Goal: Task Accomplishment & Management: Manage account settings

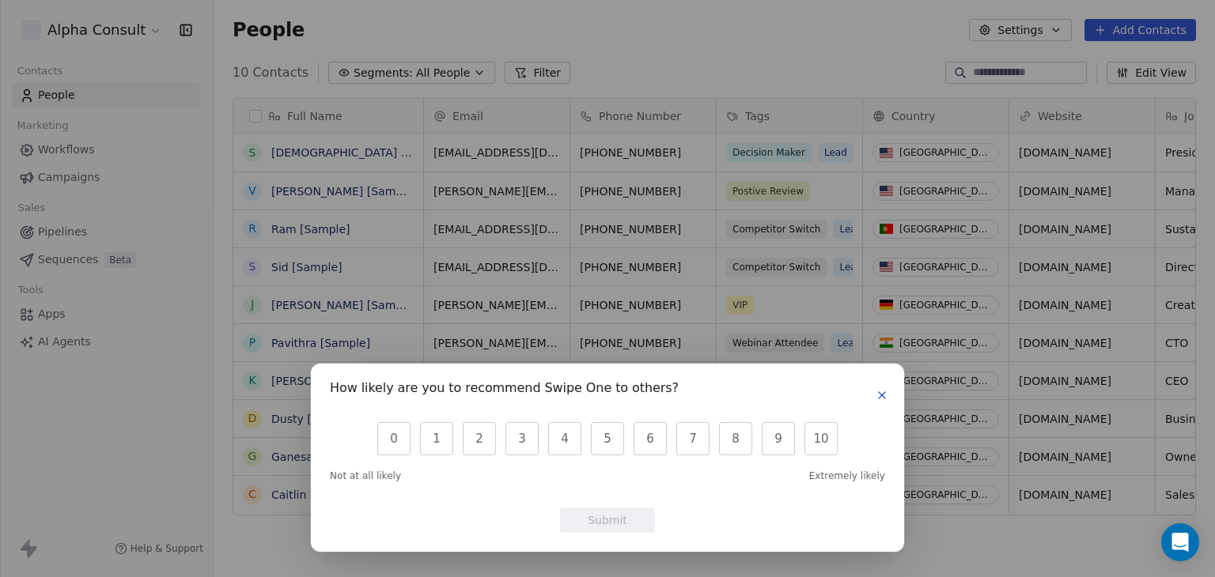
scroll to position [495, 988]
click at [879, 394] on icon "button" at bounding box center [881, 395] width 13 height 13
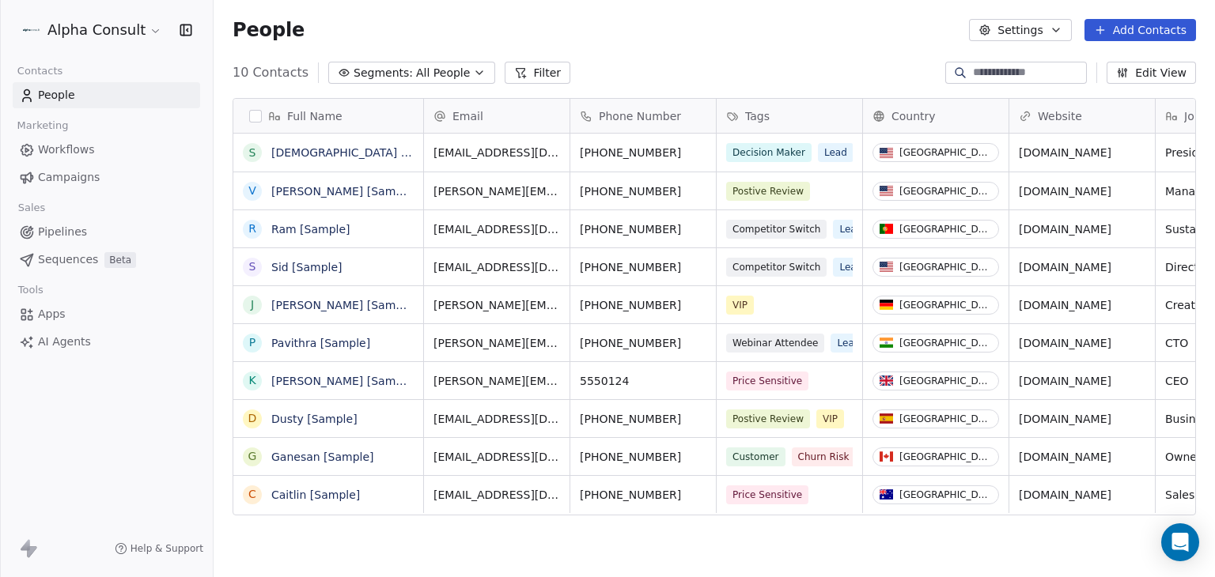
click at [66, 177] on span "Campaigns" at bounding box center [69, 177] width 62 height 17
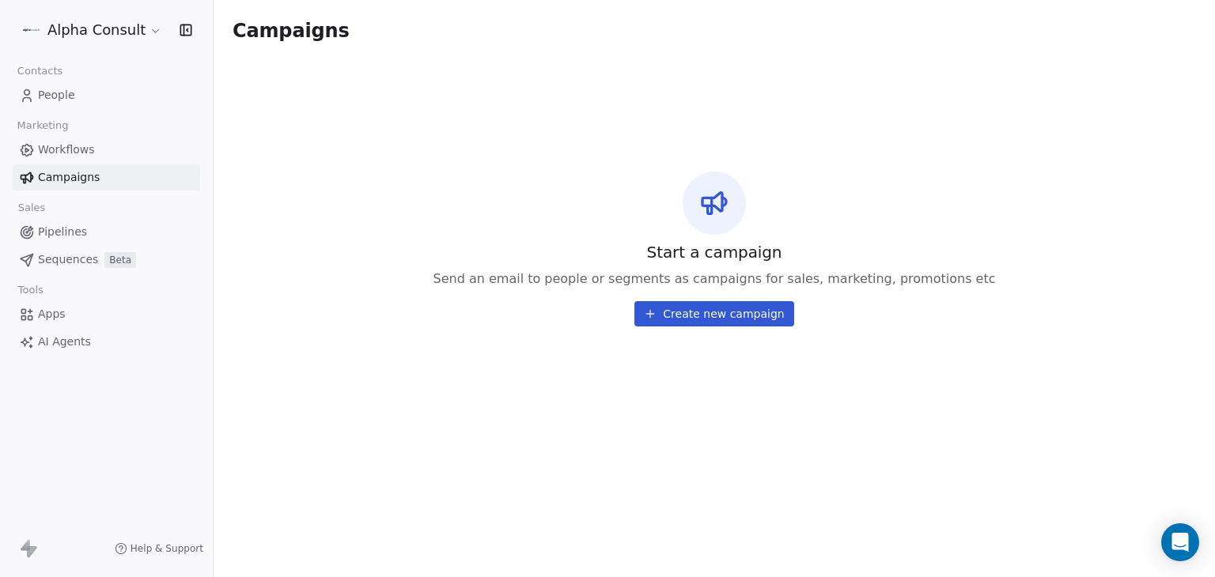
click at [46, 316] on span "Apps" at bounding box center [52, 314] width 28 height 17
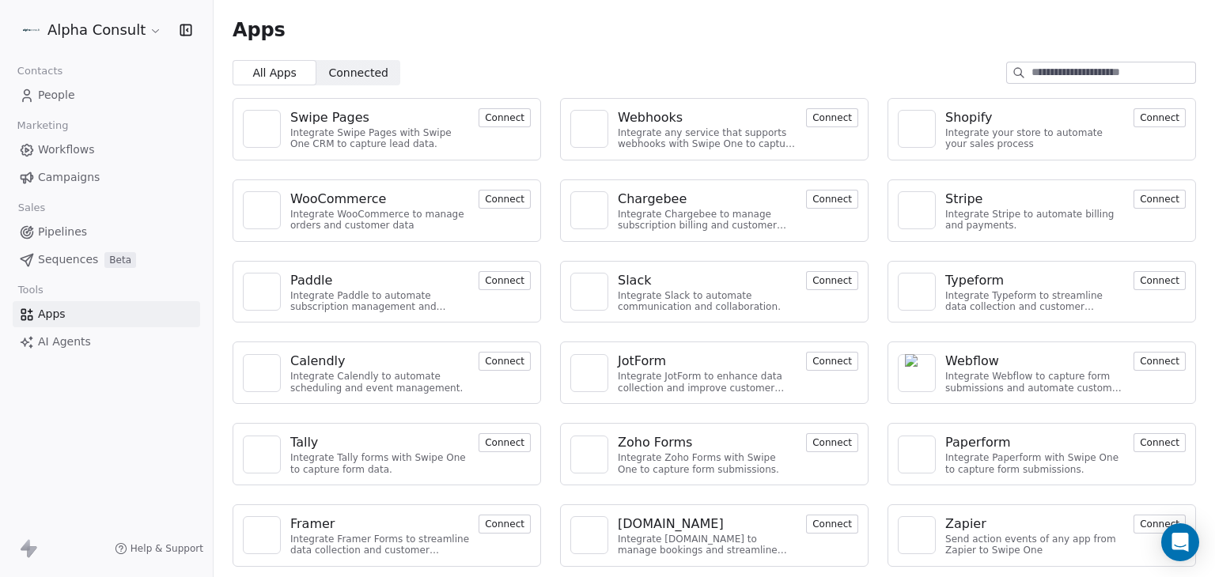
click at [369, 77] on span "Connected" at bounding box center [358, 73] width 59 height 17
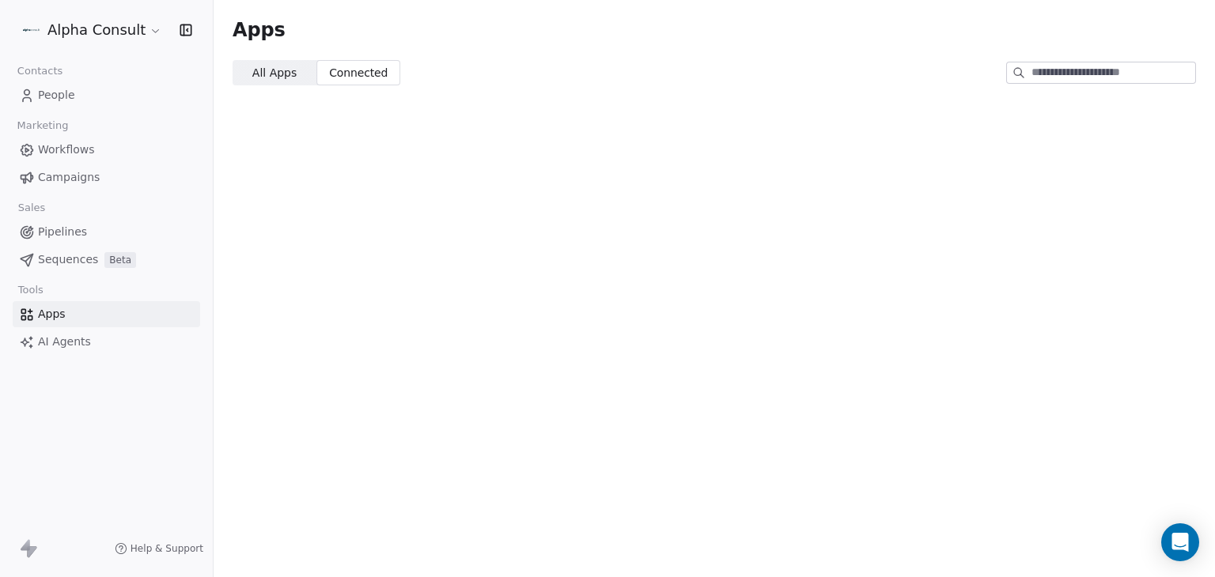
click at [274, 74] on span "All Apps" at bounding box center [274, 73] width 44 height 17
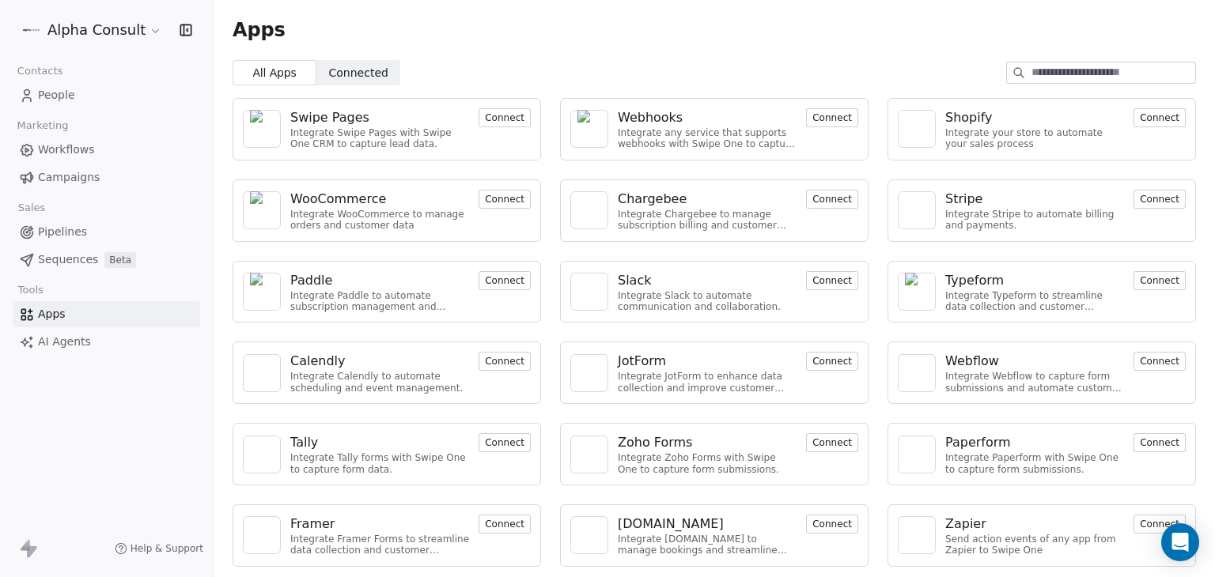
click at [150, 32] on html "Alpha Consult Contacts People Marketing Workflows Campaigns Sales Pipelines Seq…" at bounding box center [607, 288] width 1215 height 577
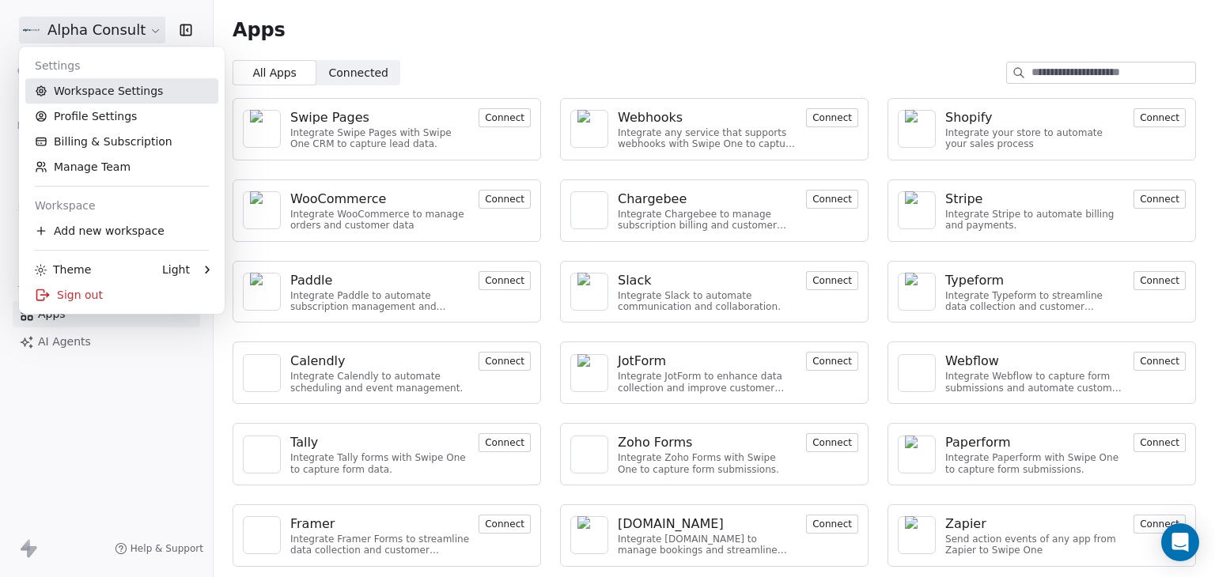
click at [131, 93] on link "Workspace Settings" at bounding box center [121, 90] width 193 height 25
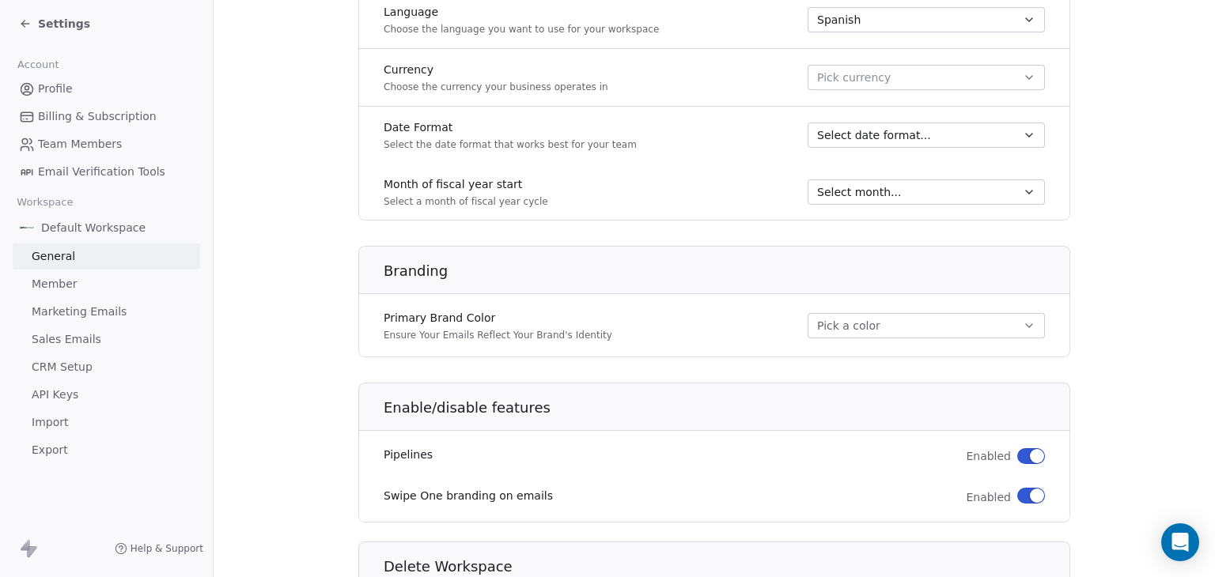
scroll to position [775, 0]
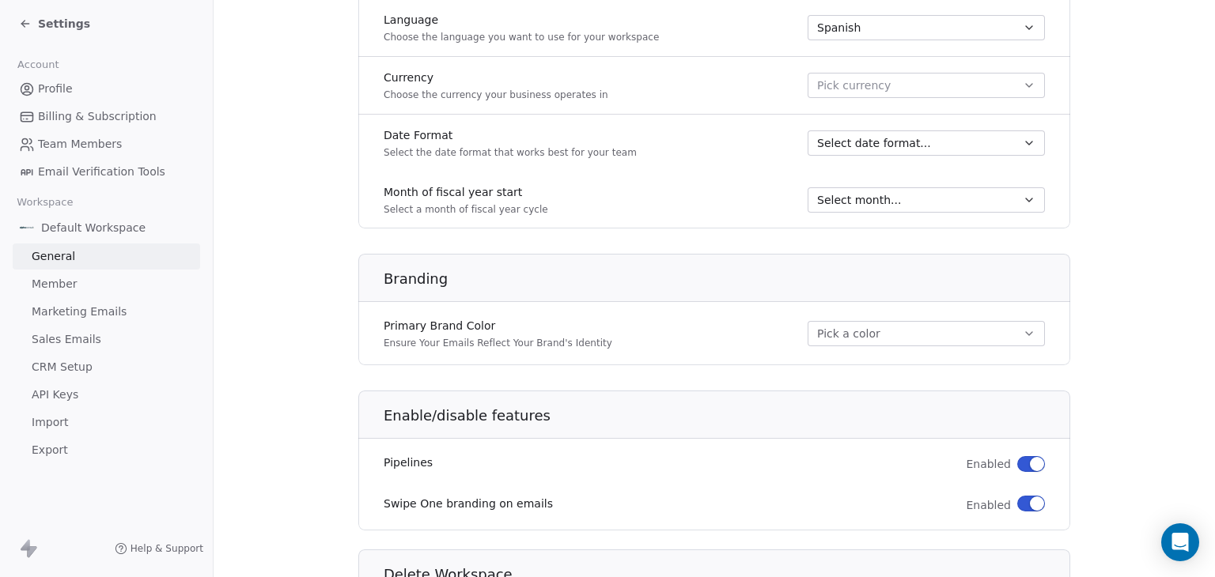
click at [1026, 84] on icon "button" at bounding box center [1029, 85] width 6 height 3
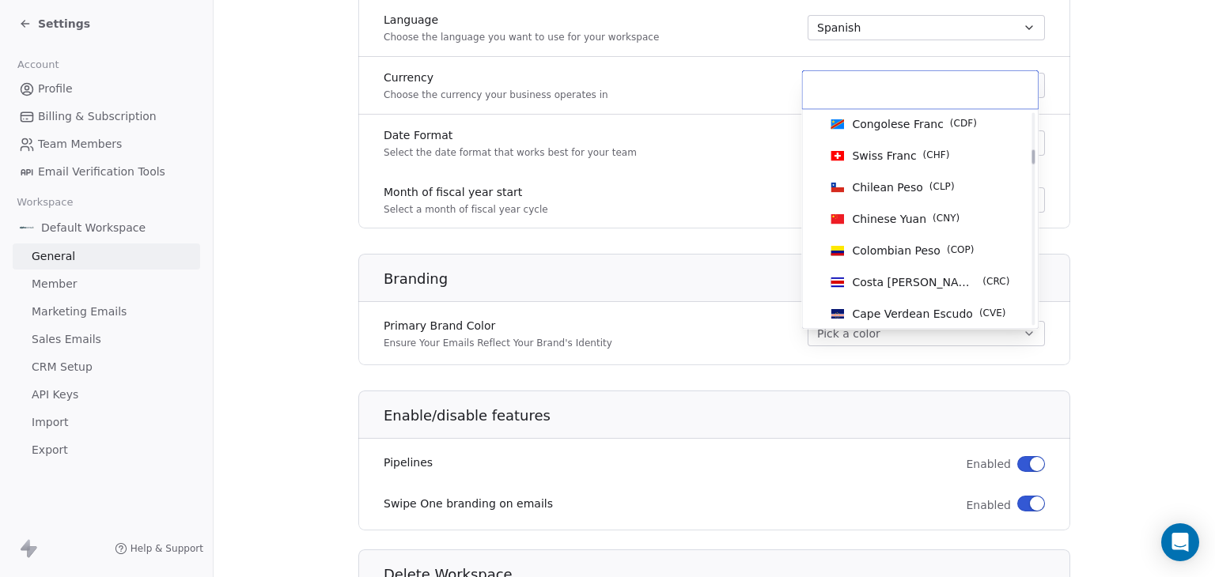
scroll to position [670, 0]
click at [889, 180] on span "Chilean Peso" at bounding box center [887, 187] width 70 height 16
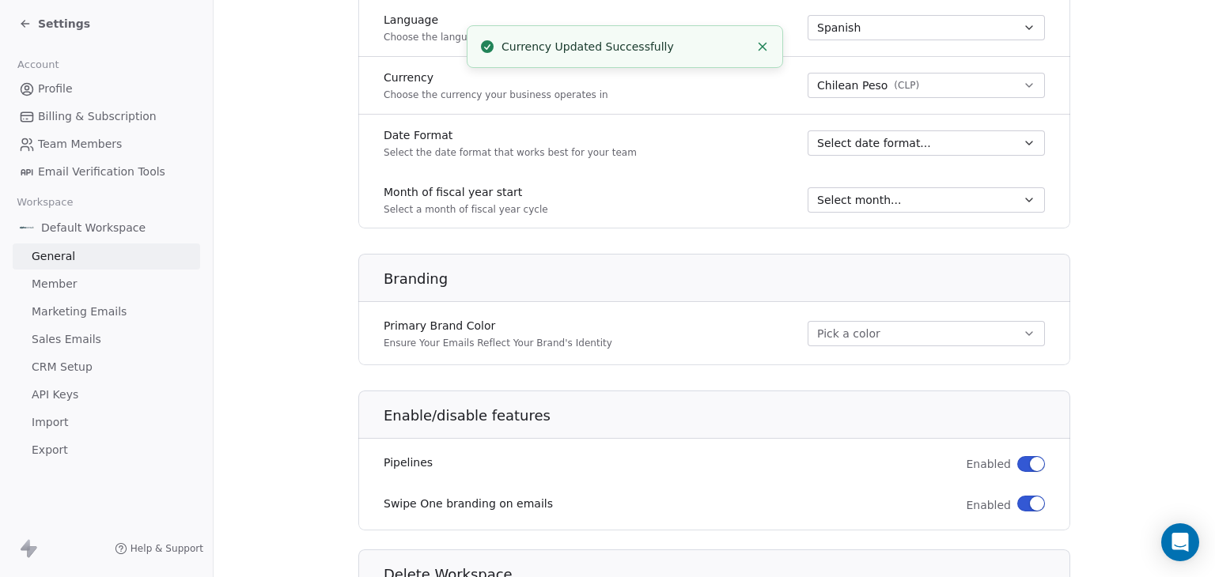
click at [1022, 139] on icon "button" at bounding box center [1028, 143] width 13 height 13
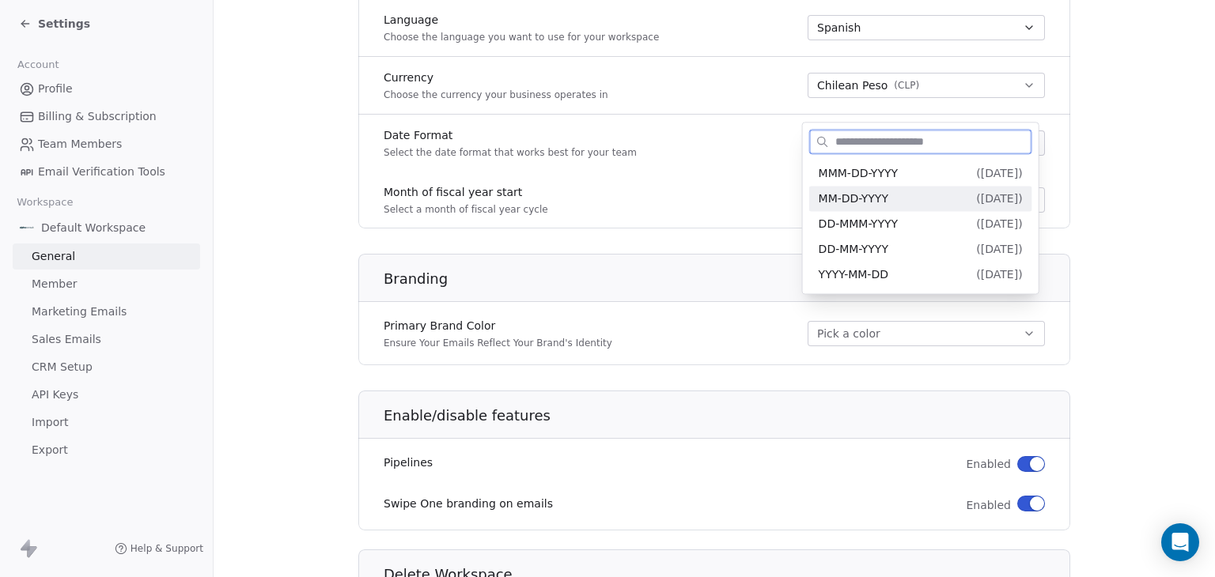
click at [870, 199] on span "MM-DD-YYYY" at bounding box center [853, 198] width 70 height 13
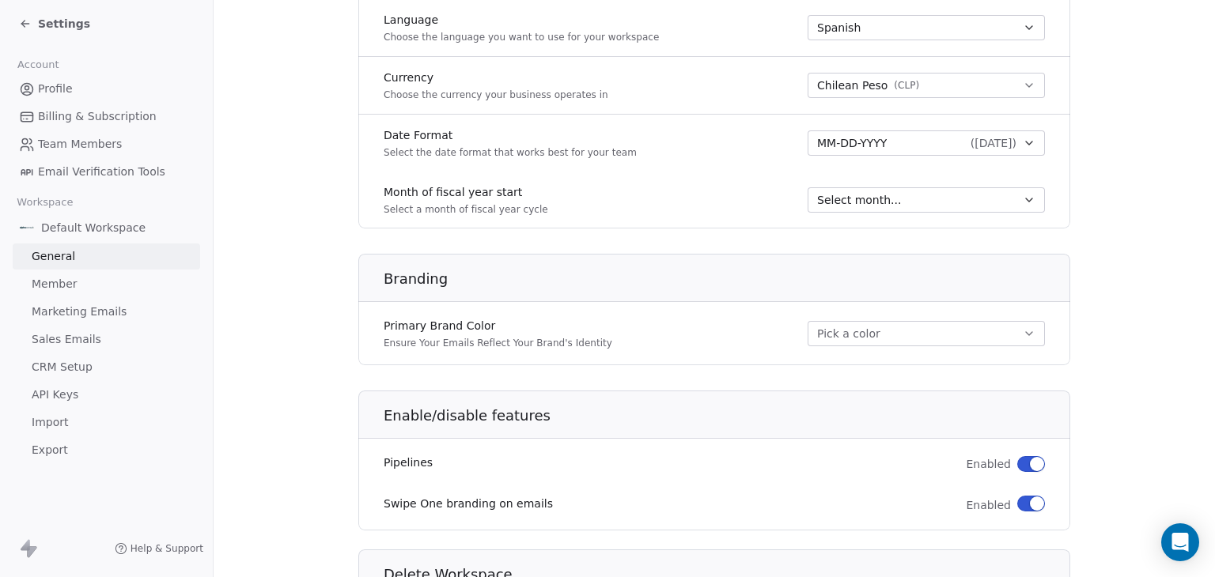
click at [1022, 198] on icon "button" at bounding box center [1028, 200] width 13 height 13
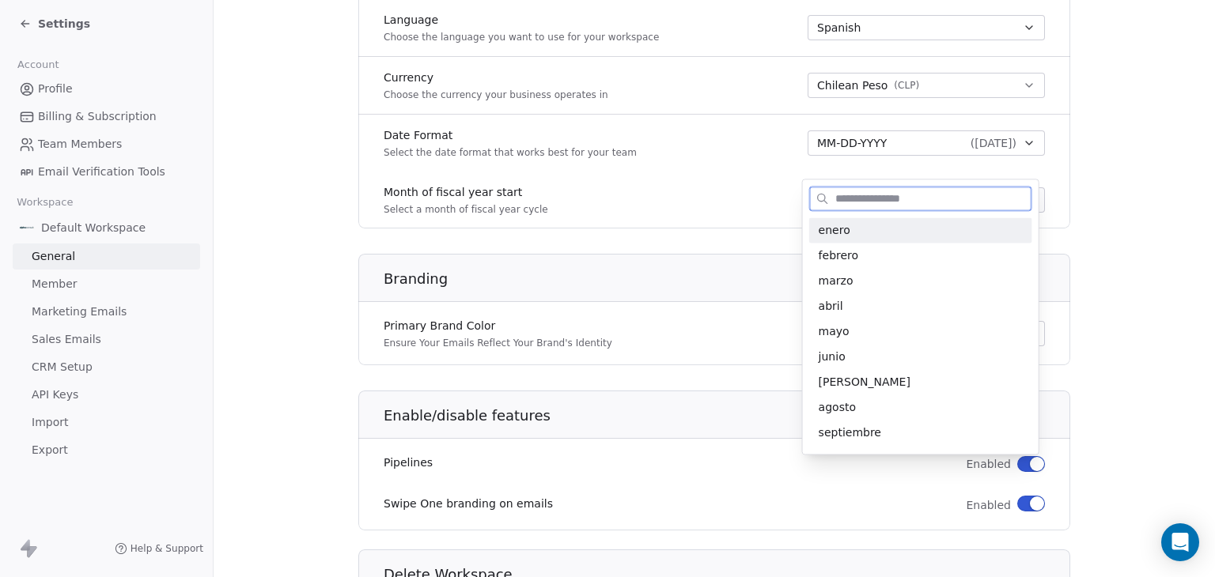
click at [886, 225] on span "enero" at bounding box center [920, 230] width 204 height 16
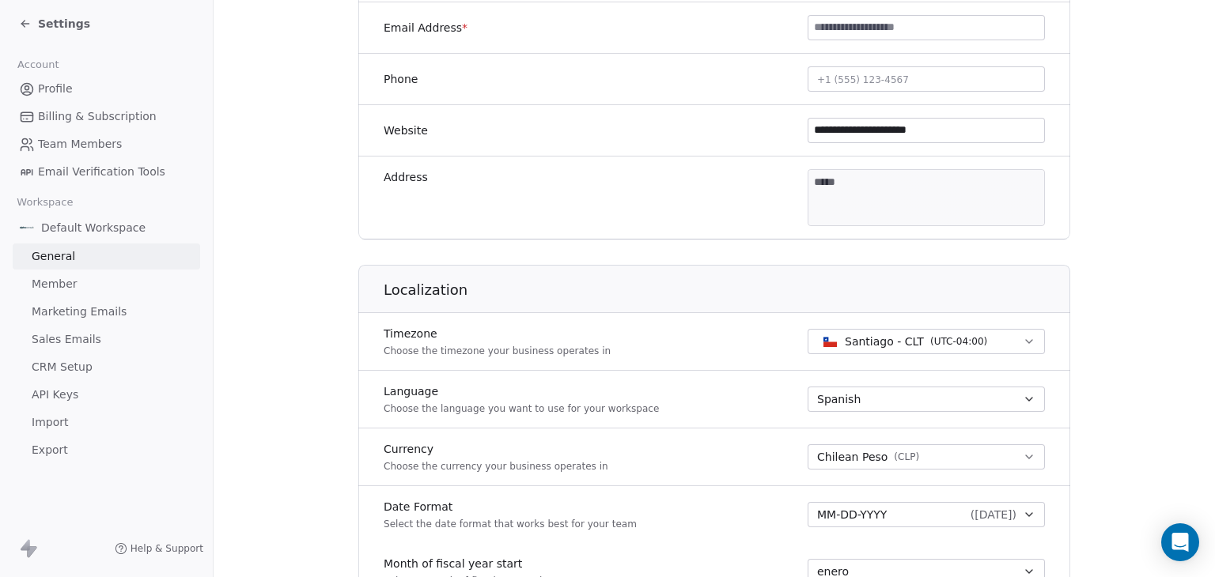
scroll to position [901, 0]
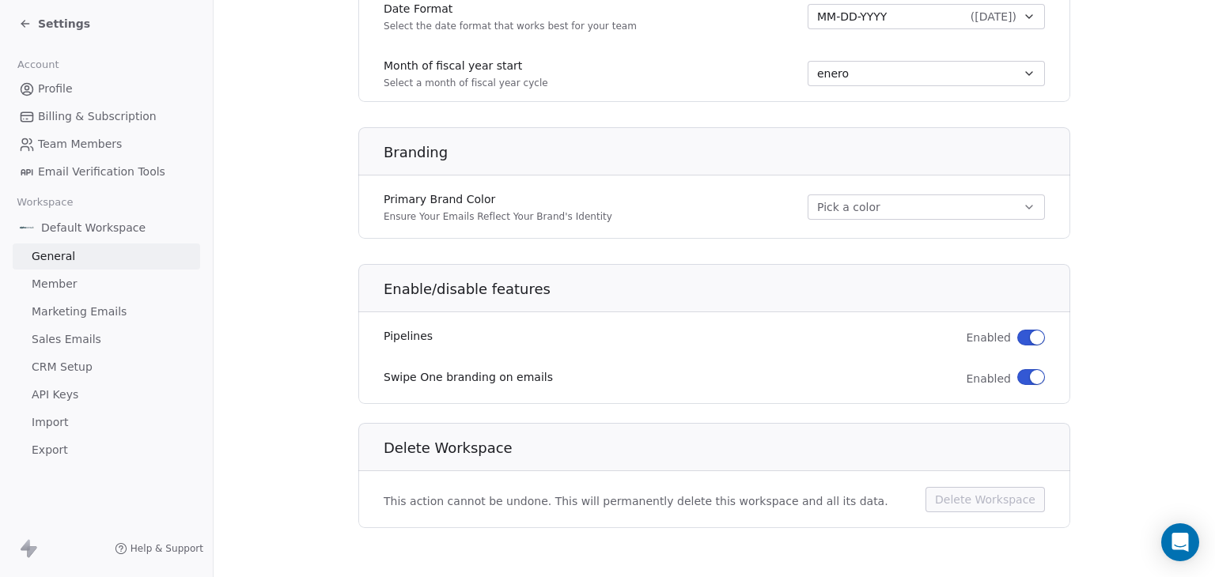
click at [69, 285] on span "Member" at bounding box center [55, 284] width 46 height 17
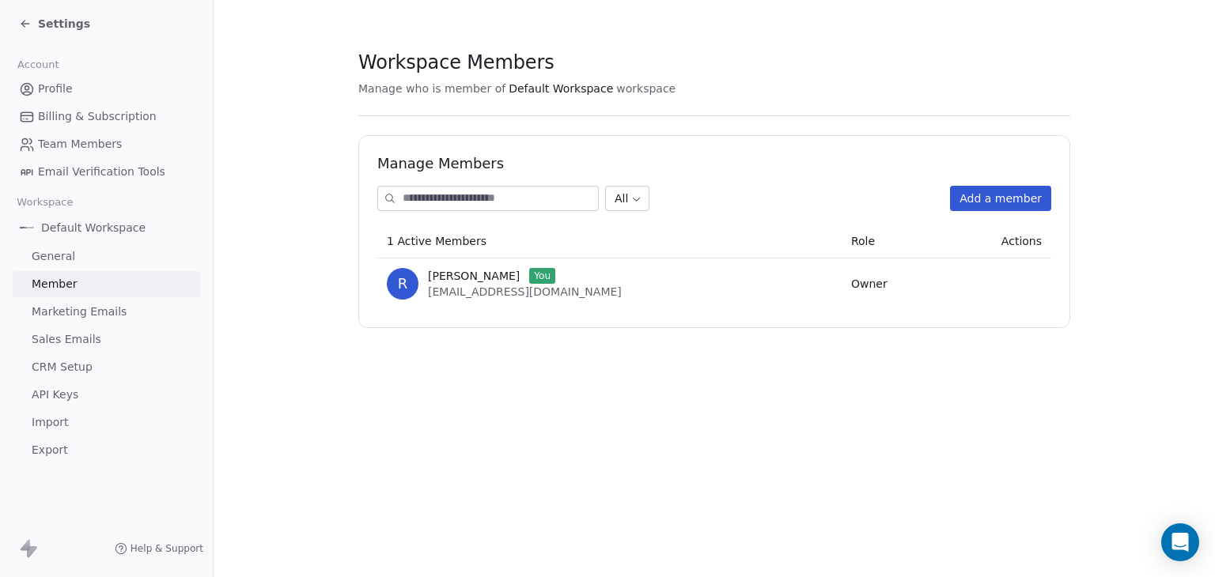
click at [1004, 200] on button "Add a member" at bounding box center [1000, 198] width 101 height 25
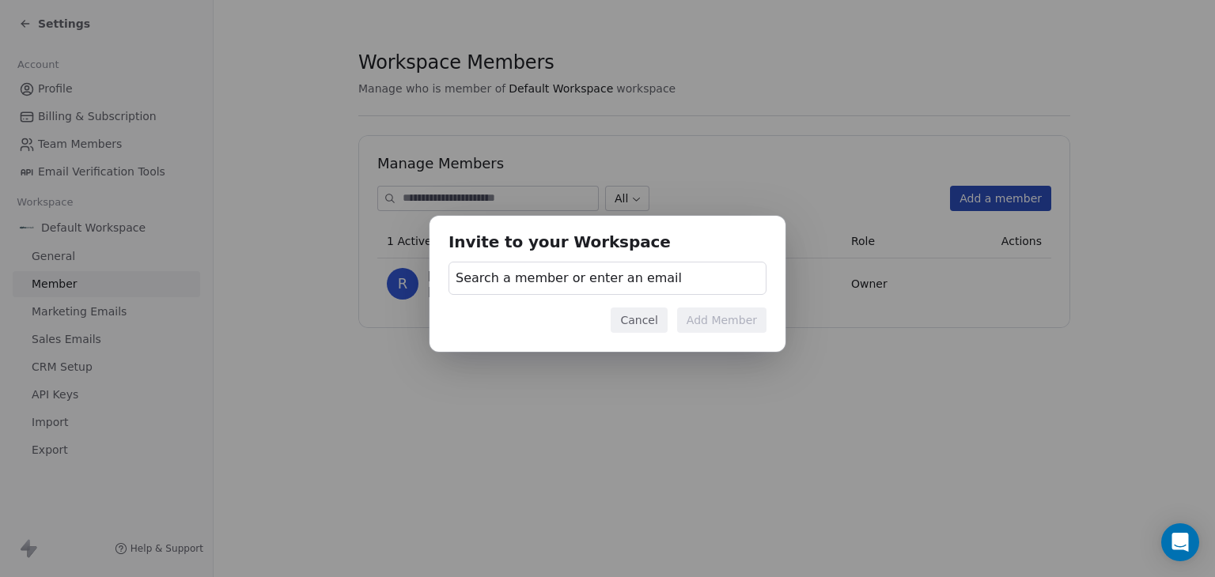
drag, startPoint x: 677, startPoint y: 273, endPoint x: 718, endPoint y: 136, distance: 142.9
click at [718, 136] on div "Invite to your Workspace Search a member or enter an email Cancel Add Member" at bounding box center [607, 288] width 1215 height 577
click at [641, 326] on button "Cancel" at bounding box center [638, 320] width 56 height 25
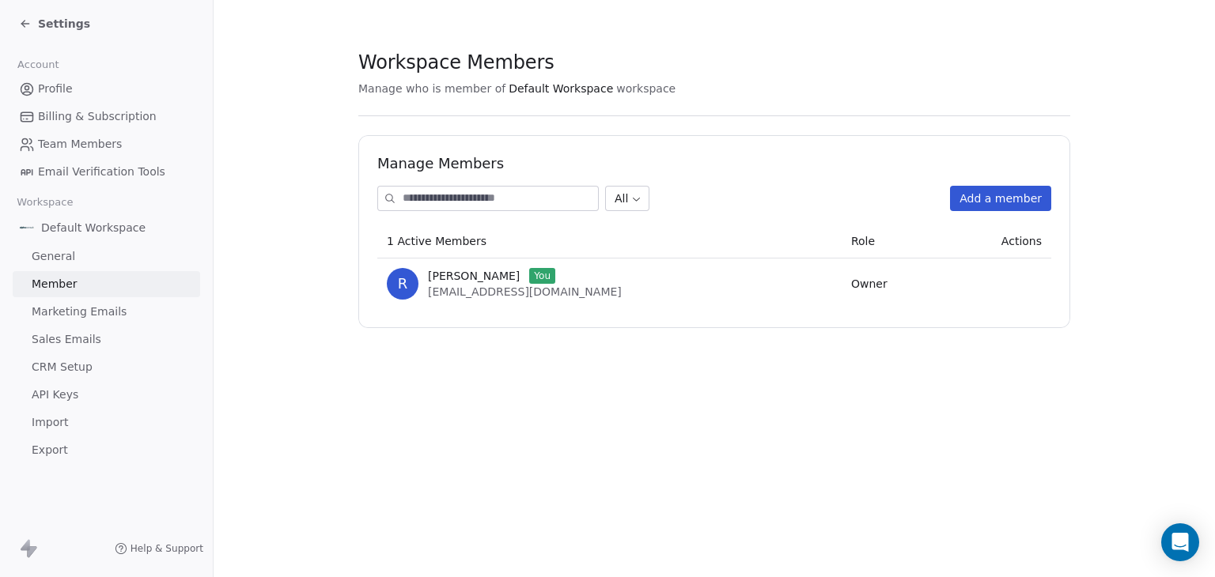
click at [1009, 200] on button "Add a member" at bounding box center [1000, 198] width 101 height 25
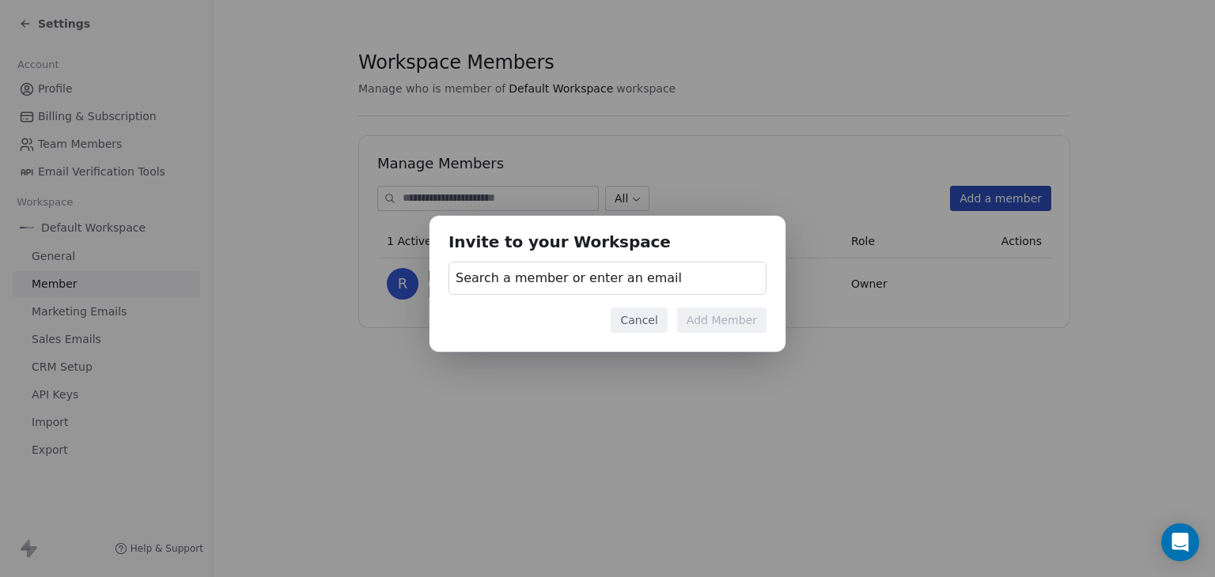
click at [549, 282] on span "Search a member or enter an email" at bounding box center [568, 278] width 226 height 19
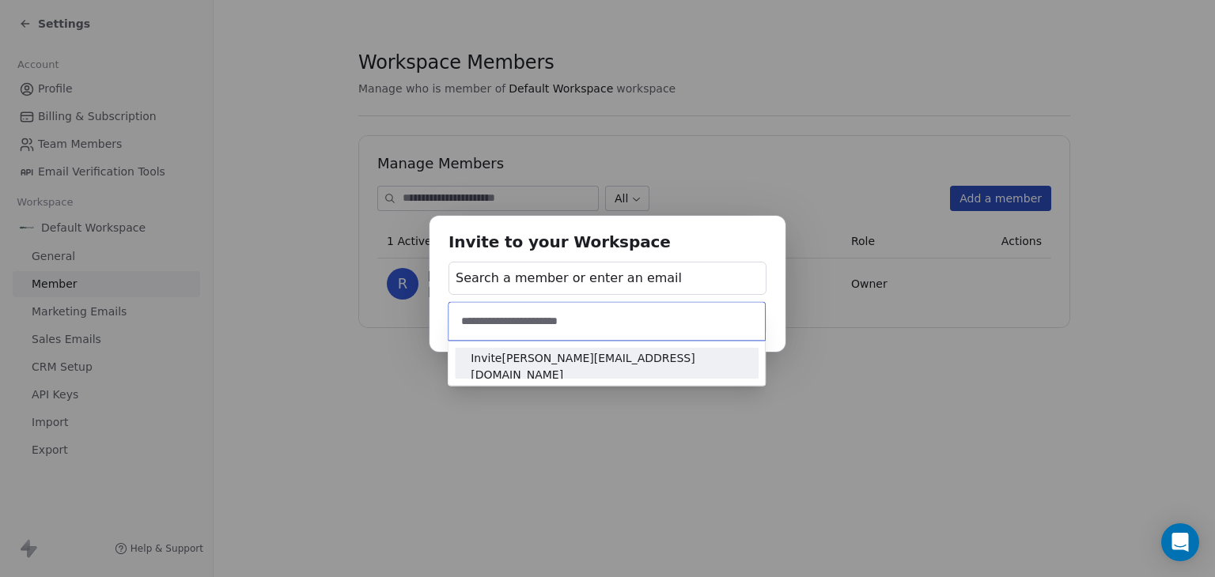
type input "**********"
click at [567, 365] on span "Invite [PERSON_NAME][EMAIL_ADDRESS][DOMAIN_NAME]" at bounding box center [607, 366] width 272 height 33
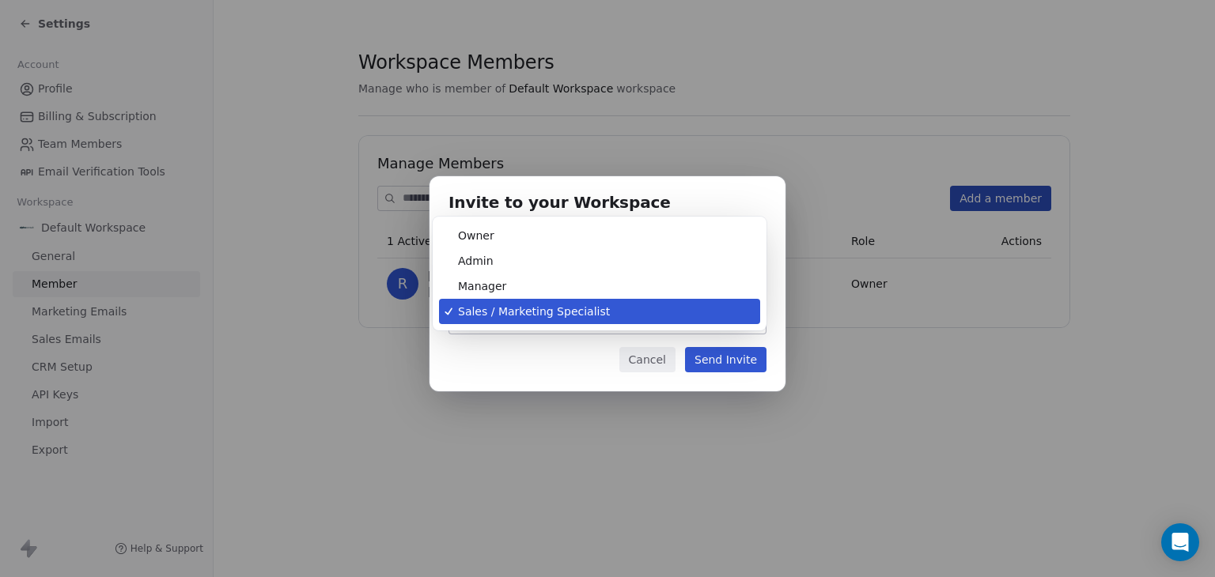
click at [753, 313] on body "Settings Account Profile Billing & Subscription Team Members Email Verification…" at bounding box center [607, 288] width 1215 height 577
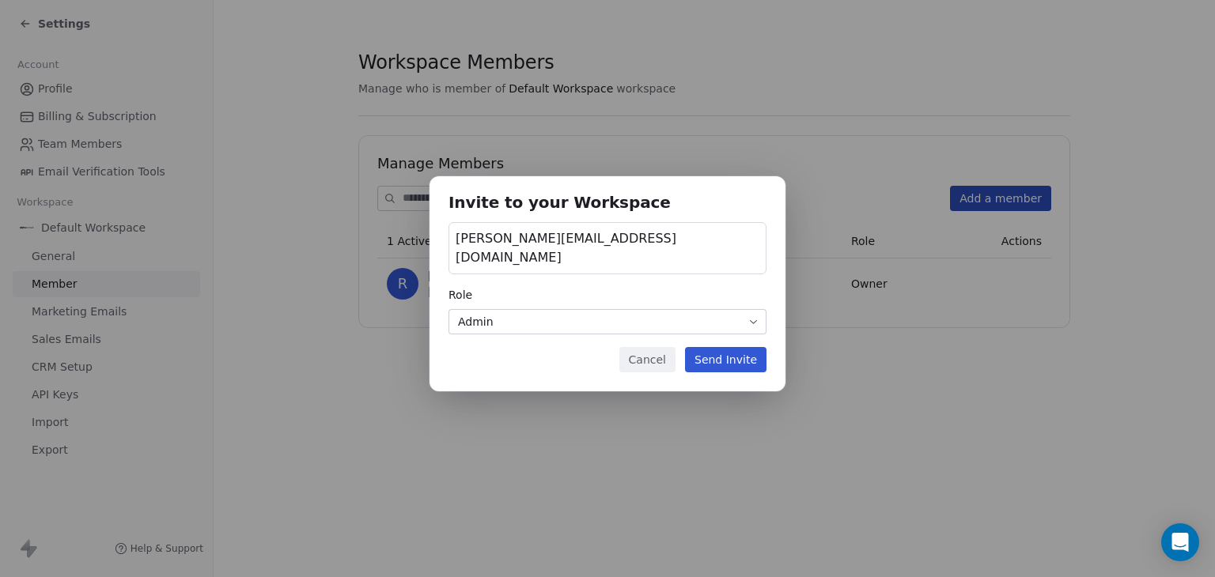
click at [737, 353] on button "Send Invite" at bounding box center [725, 359] width 81 height 25
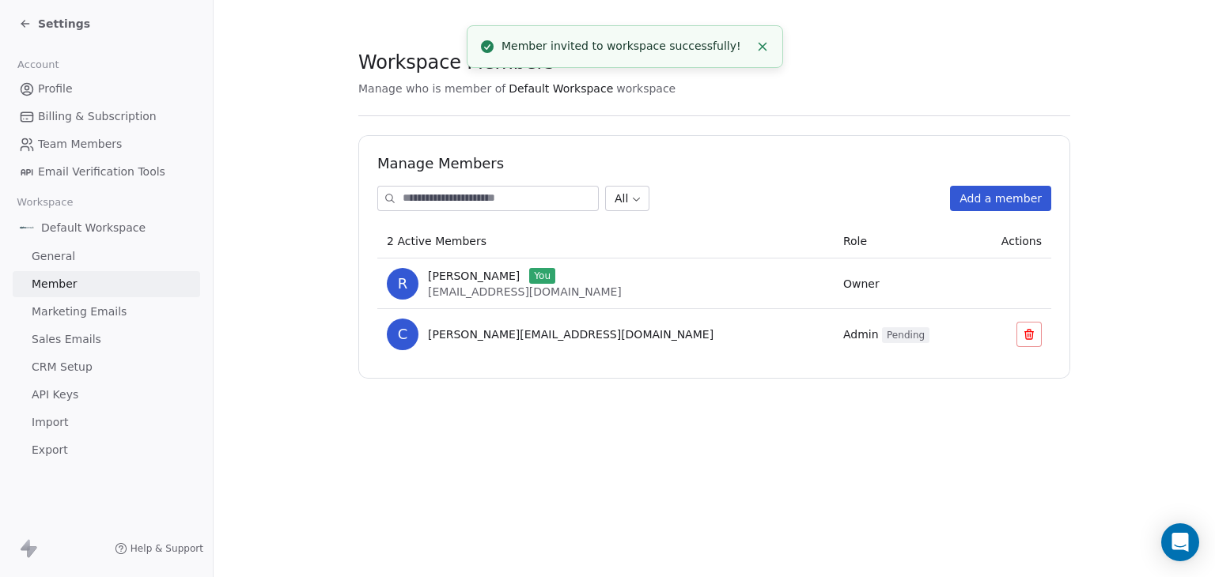
click at [762, 46] on line "Close toast" at bounding box center [762, 46] width 7 height 7
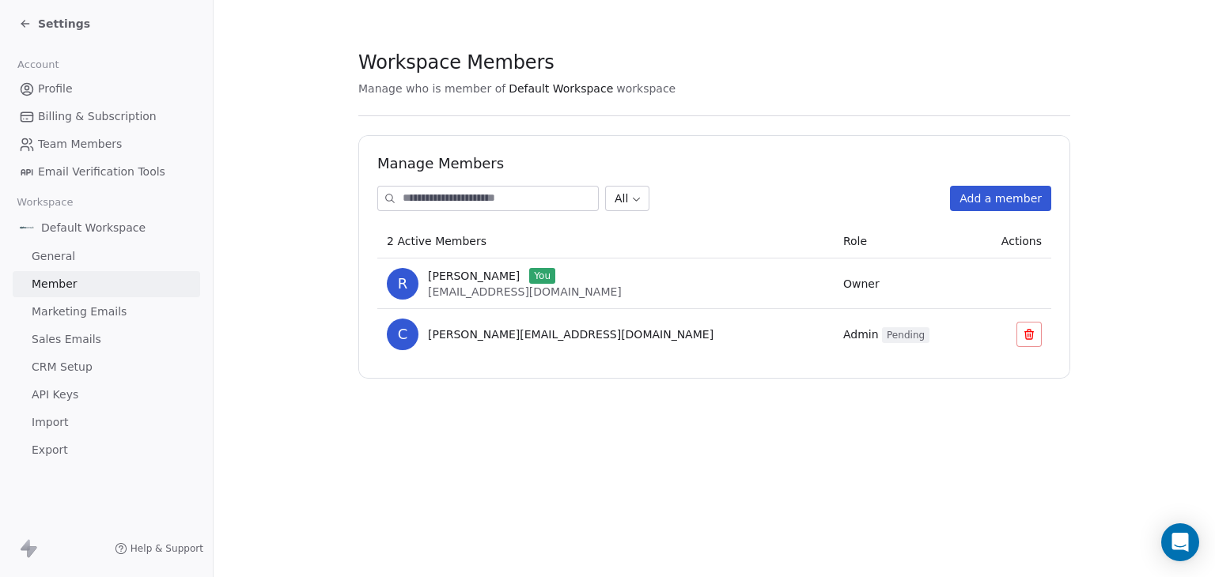
click at [25, 24] on icon at bounding box center [24, 24] width 7 height 0
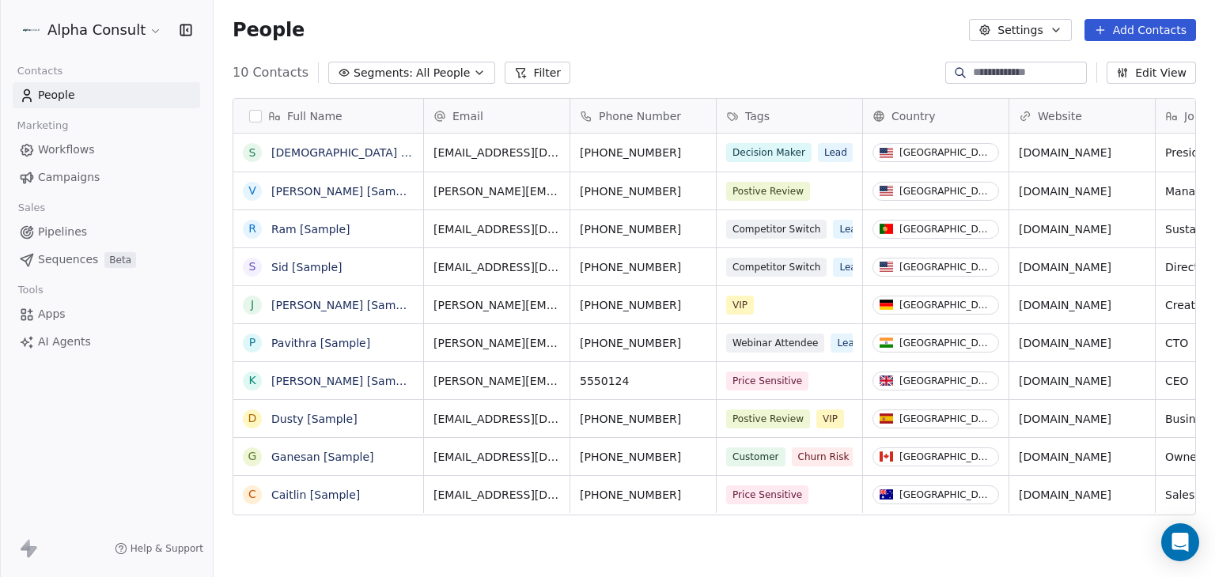
scroll to position [495, 988]
click at [1060, 27] on icon "button" at bounding box center [1055, 30] width 13 height 13
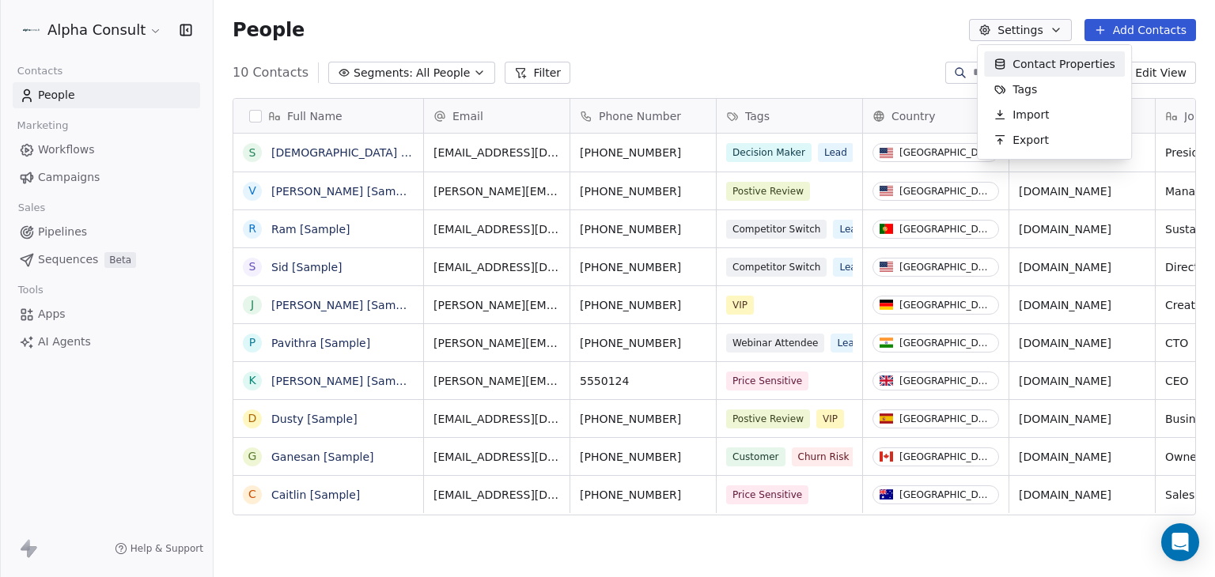
click at [1060, 27] on html "Alpha Consult Contacts People Marketing Workflows Campaigns Sales Pipelines Seq…" at bounding box center [607, 288] width 1215 height 577
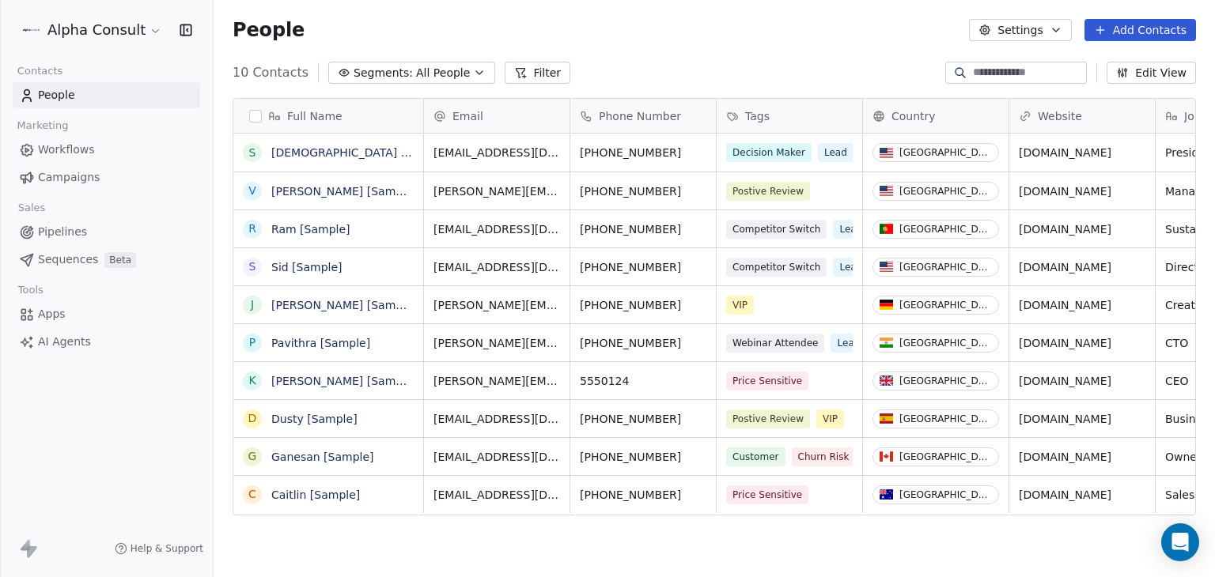
click at [785, 36] on div "People Settings Add Contacts" at bounding box center [713, 30] width 963 height 22
click at [149, 26] on html "Alpha Consult Contacts People Marketing Workflows Campaigns Sales Pipelines Seq…" at bounding box center [607, 288] width 1215 height 577
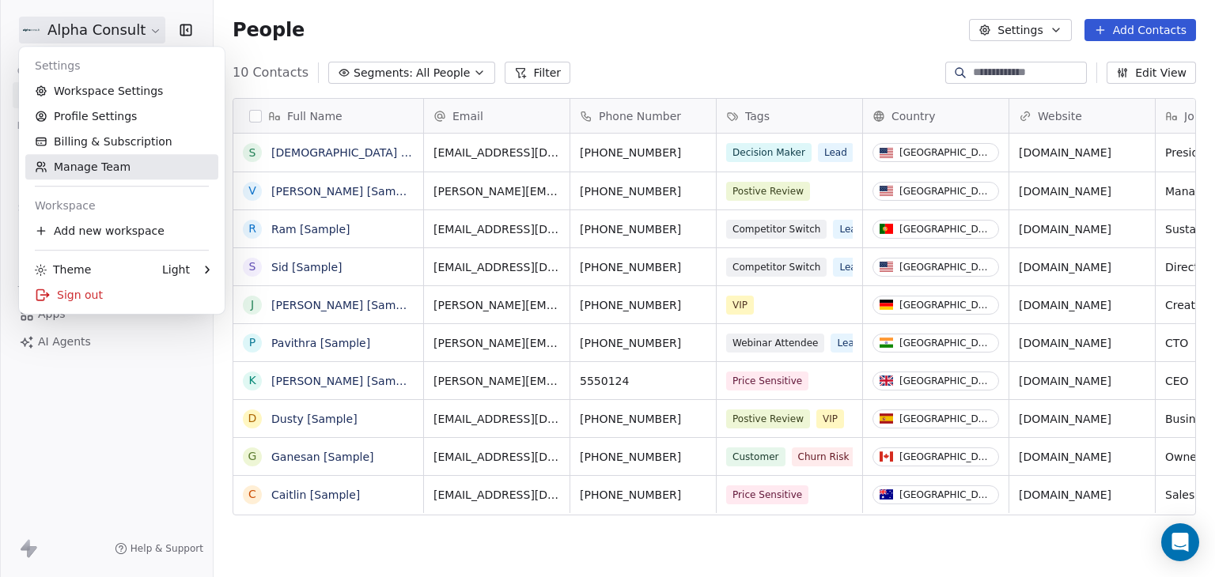
click at [92, 168] on link "Manage Team" at bounding box center [121, 166] width 193 height 25
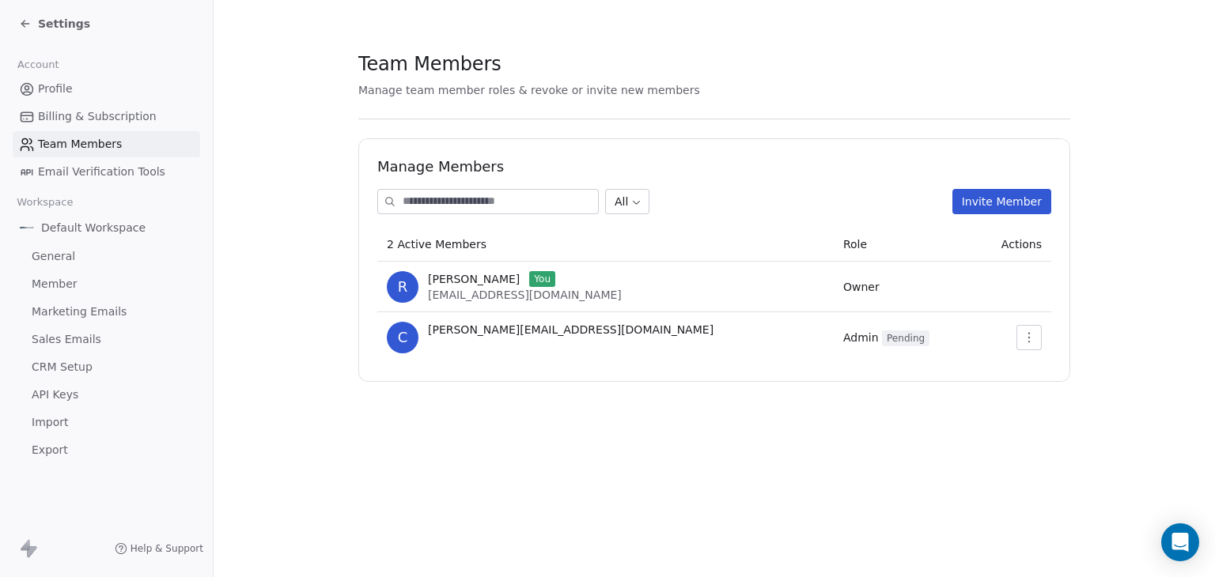
click at [24, 22] on icon at bounding box center [25, 23] width 13 height 13
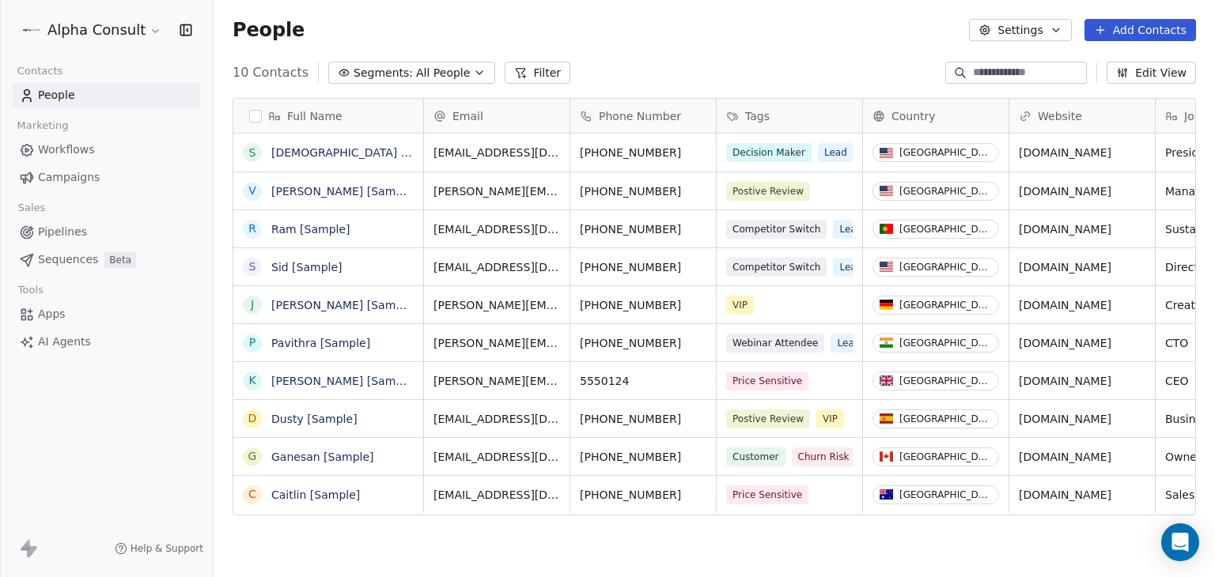
scroll to position [495, 988]
click at [149, 29] on html "Alpha Consult Contacts People Marketing Workflows Campaigns Sales Pipelines Seq…" at bounding box center [607, 288] width 1215 height 577
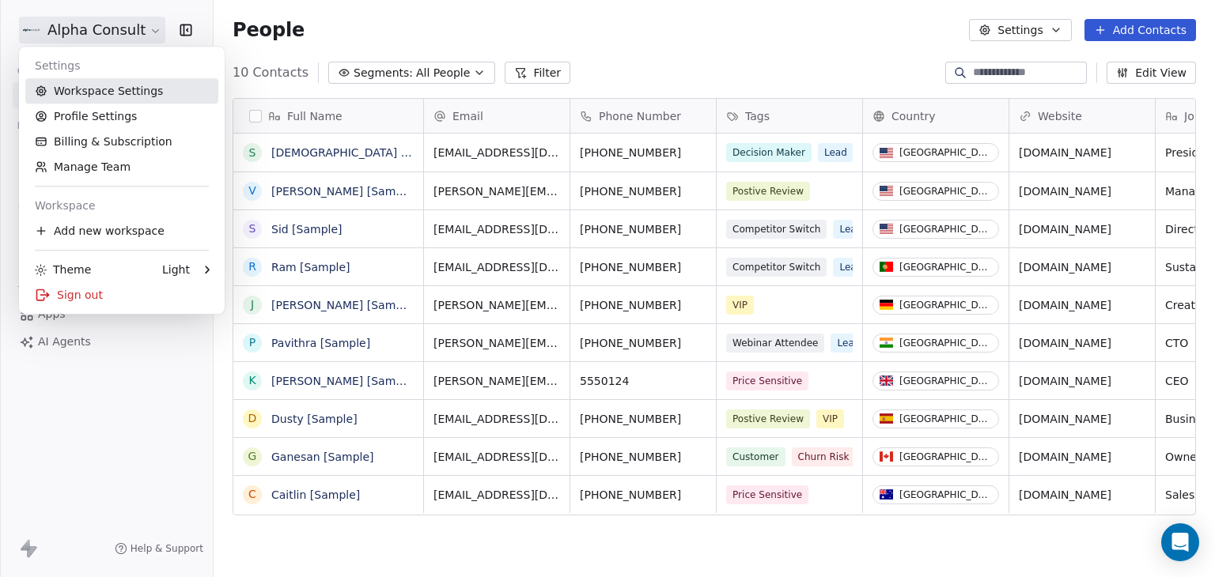
click at [127, 88] on link "Workspace Settings" at bounding box center [121, 90] width 193 height 25
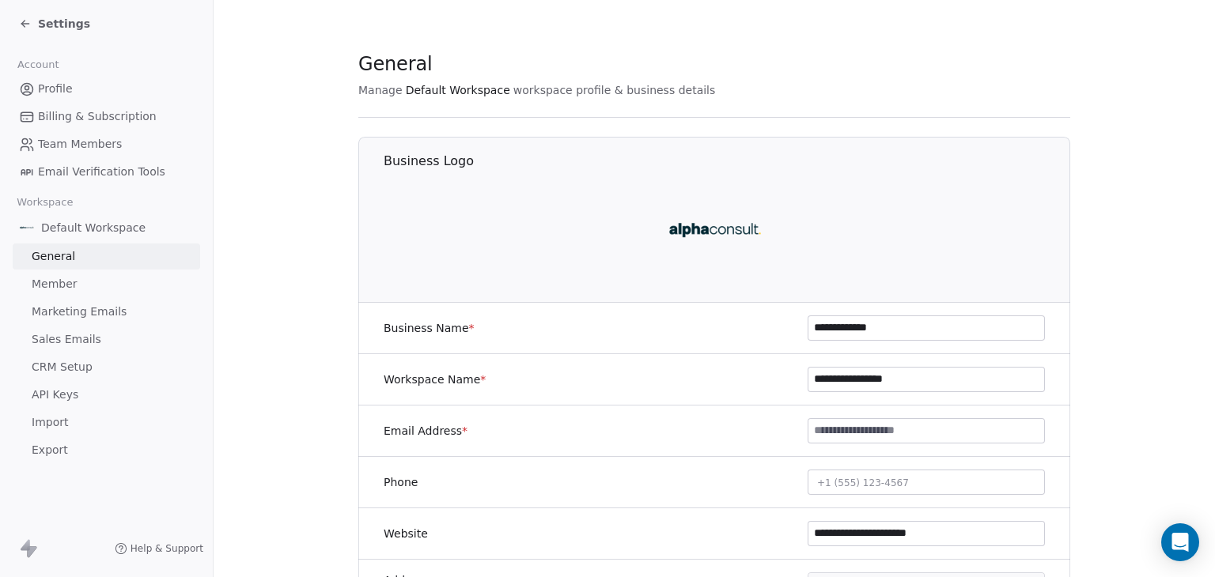
drag, startPoint x: 890, startPoint y: 331, endPoint x: 798, endPoint y: 327, distance: 91.9
click at [798, 327] on div "**********" at bounding box center [714, 328] width 712 height 51
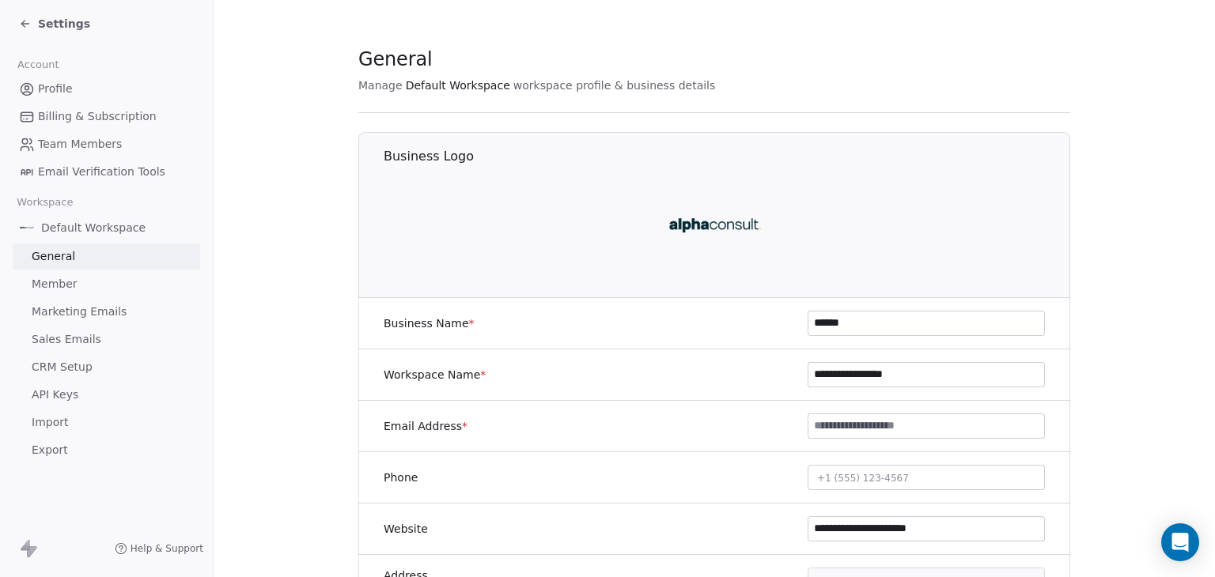
scroll to position [10, 0]
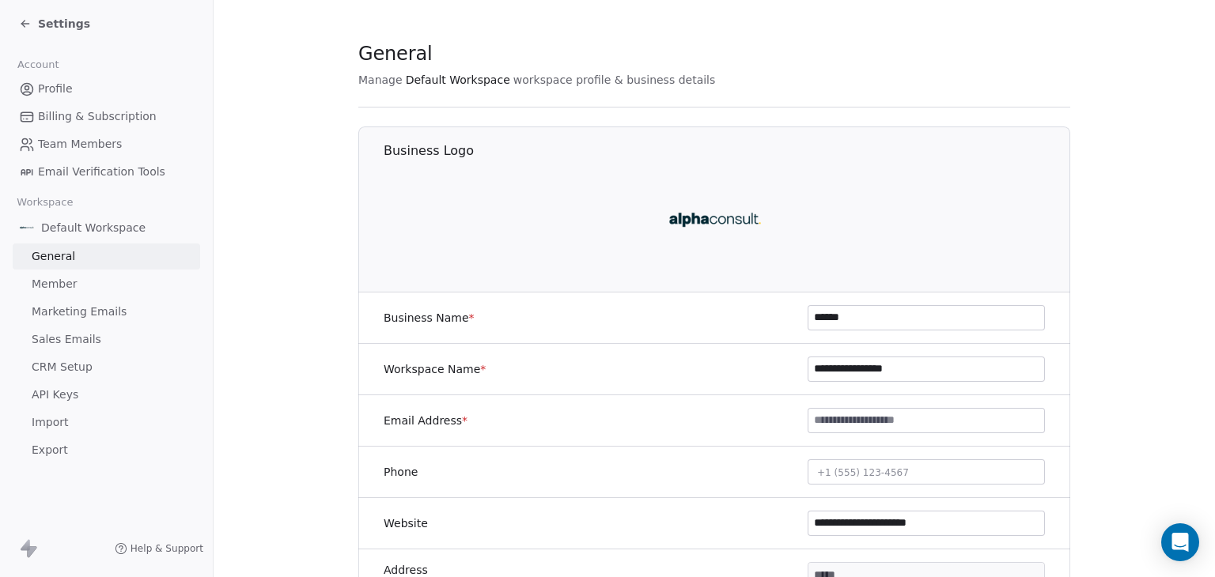
type input "******"
drag, startPoint x: 943, startPoint y: 520, endPoint x: 845, endPoint y: 522, distance: 98.1
click at [845, 522] on input "**********" at bounding box center [926, 524] width 236 height 24
click at [920, 521] on input "**********" at bounding box center [926, 524] width 236 height 24
type input "**********"
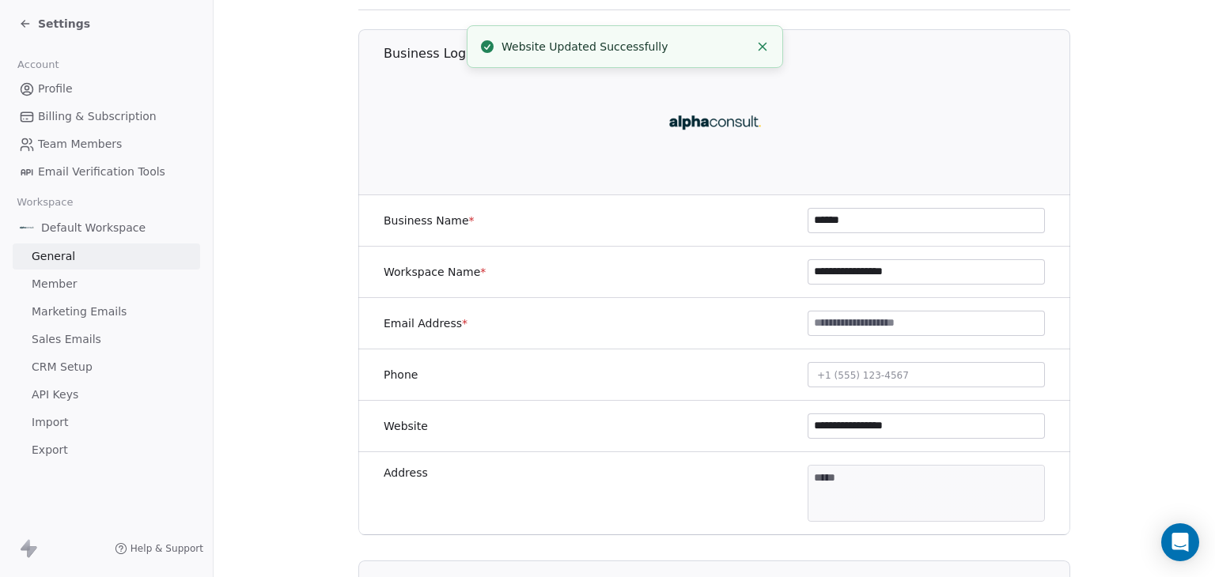
scroll to position [46, 0]
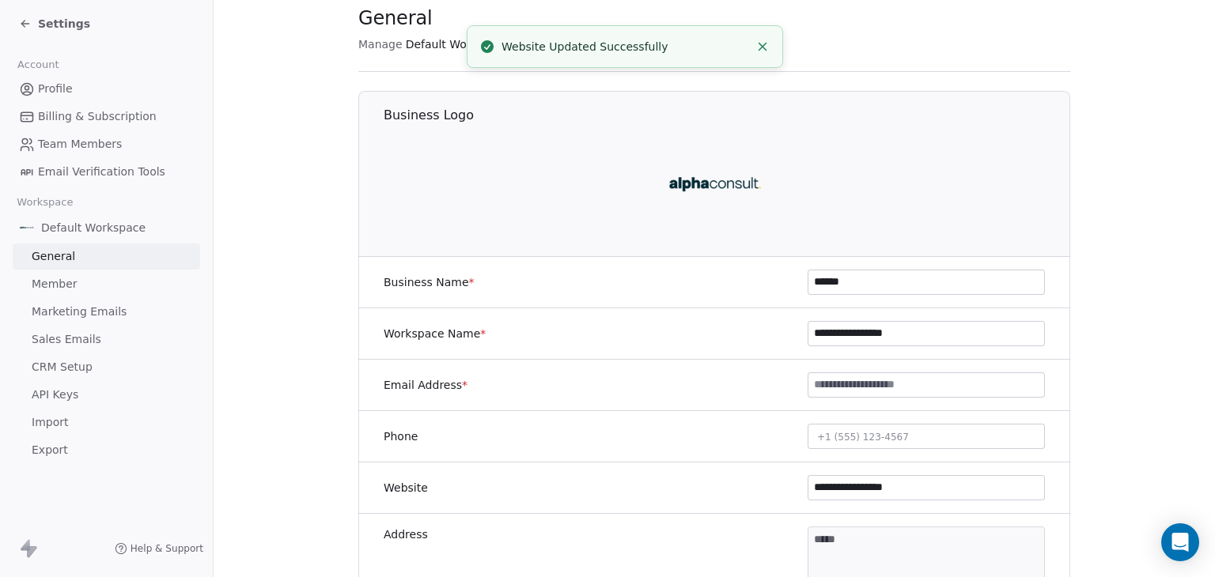
click at [737, 186] on img at bounding box center [714, 184] width 101 height 101
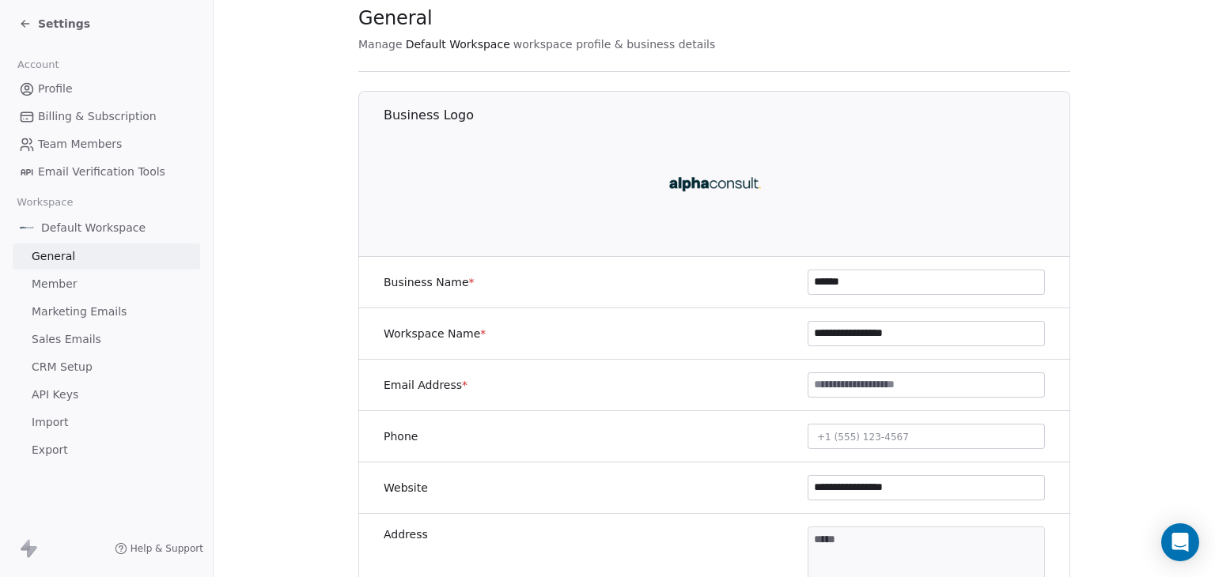
drag, startPoint x: 792, startPoint y: 162, endPoint x: 752, endPoint y: 178, distance: 43.3
click at [752, 178] on img at bounding box center [714, 184] width 101 height 101
click at [716, 175] on img at bounding box center [714, 184] width 101 height 101
click at [716, 176] on img at bounding box center [714, 184] width 101 height 101
click at [720, 182] on img at bounding box center [714, 184] width 101 height 101
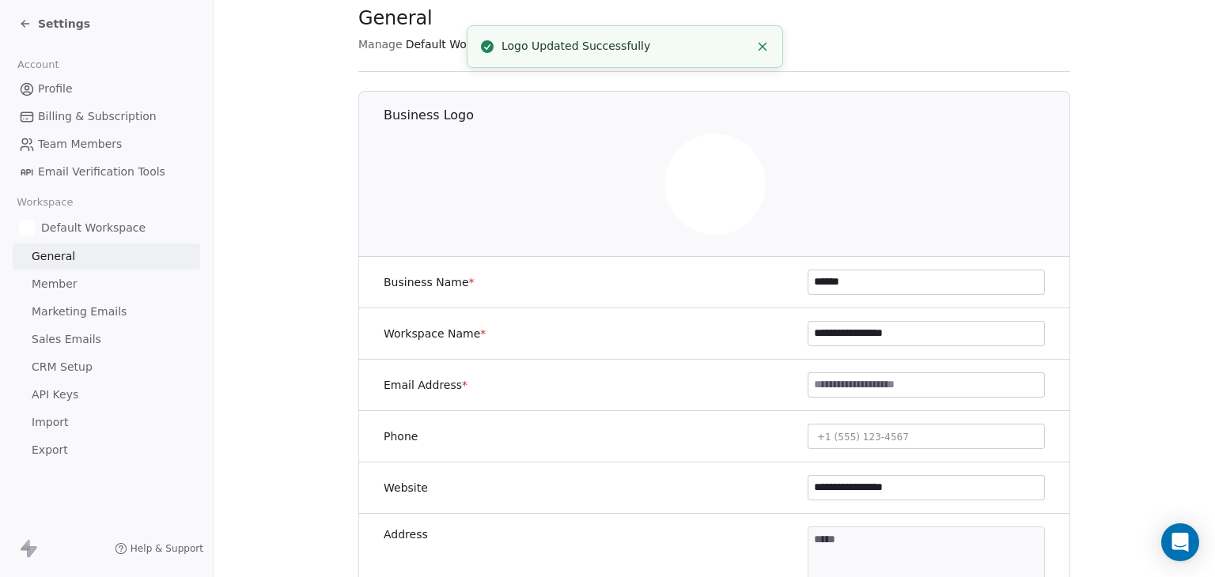
click at [762, 45] on line "Close toast" at bounding box center [762, 46] width 7 height 7
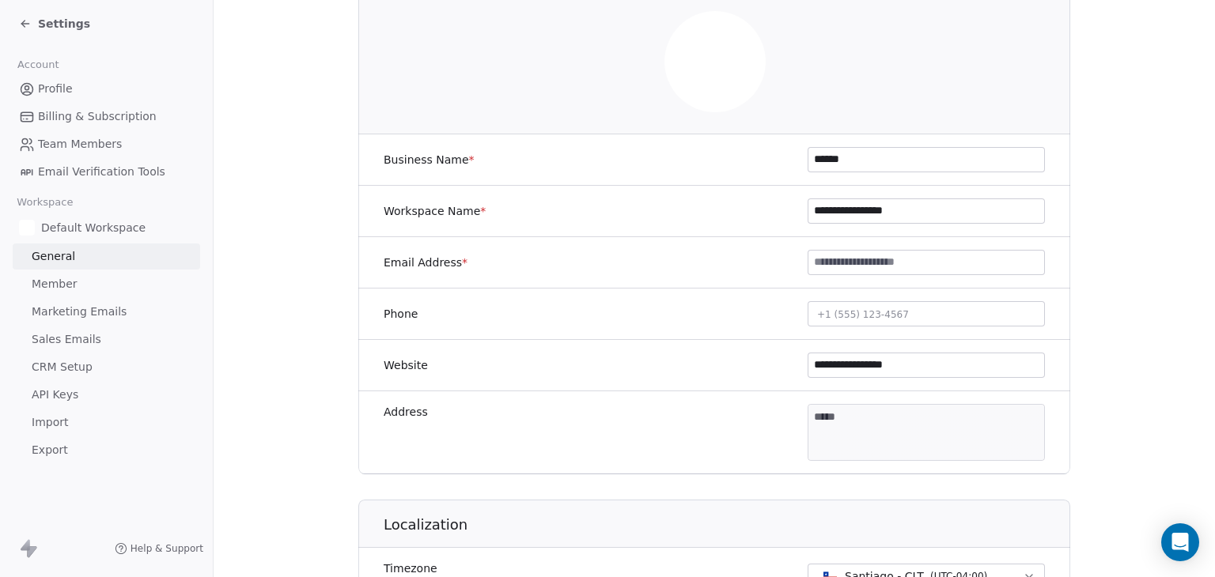
scroll to position [148, 0]
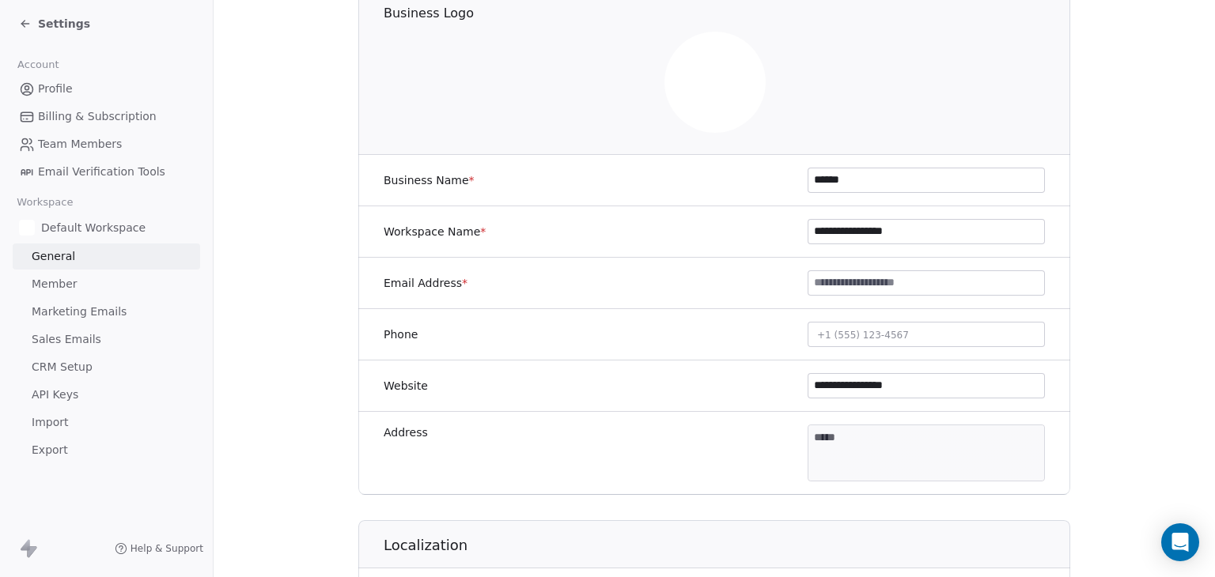
click at [895, 332] on button "+1 (555) 123-4567" at bounding box center [925, 334] width 237 height 25
type input "**********"
click at [1087, 361] on html "**********" at bounding box center [607, 288] width 1215 height 577
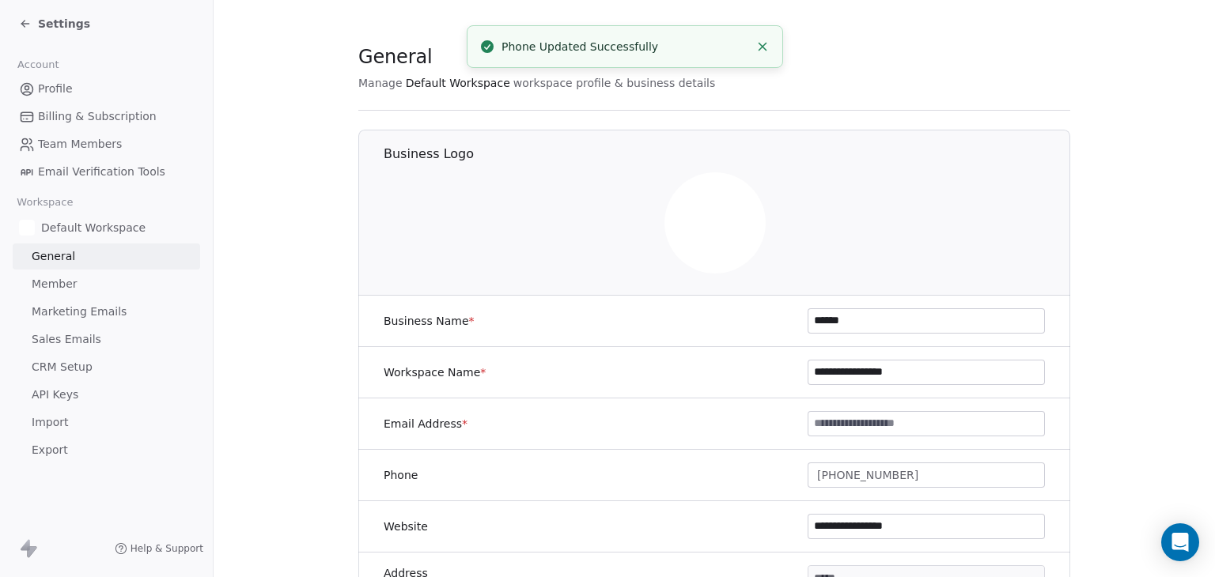
scroll to position [0, 0]
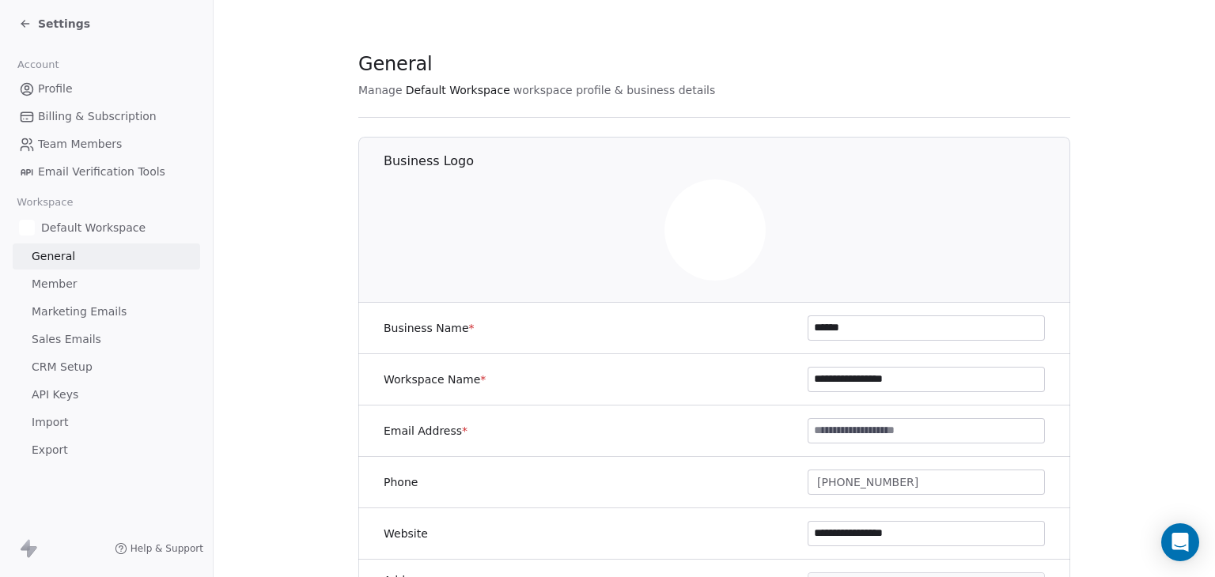
click at [698, 225] on img at bounding box center [714, 230] width 101 height 101
click at [711, 232] on img at bounding box center [714, 230] width 101 height 101
click at [704, 245] on img at bounding box center [714, 230] width 101 height 101
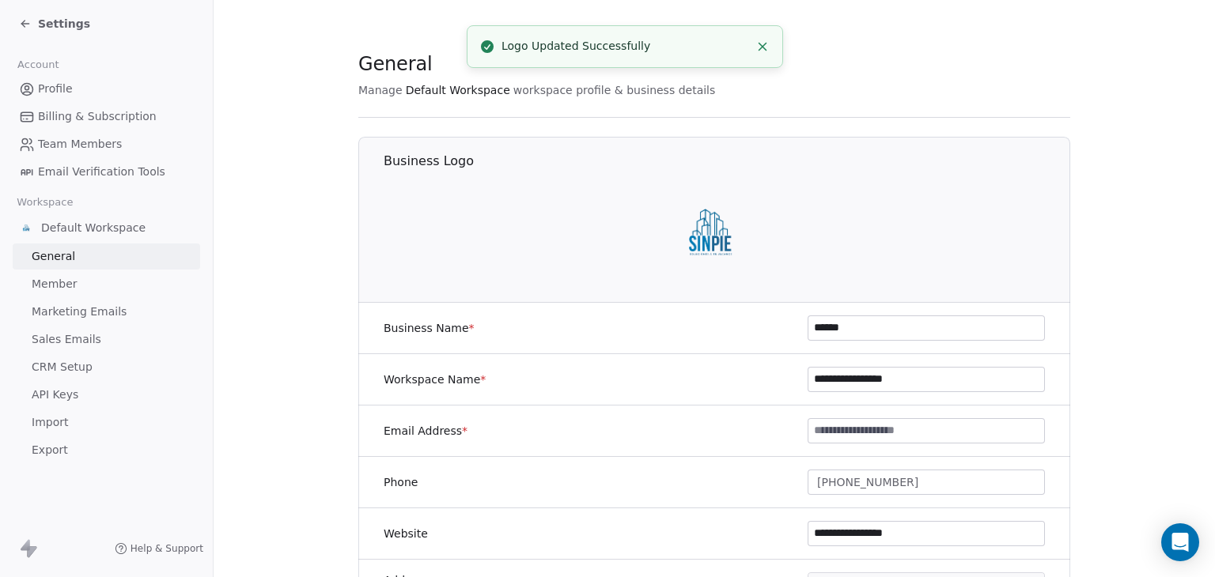
click at [763, 44] on icon "Close toast" at bounding box center [762, 47] width 14 height 14
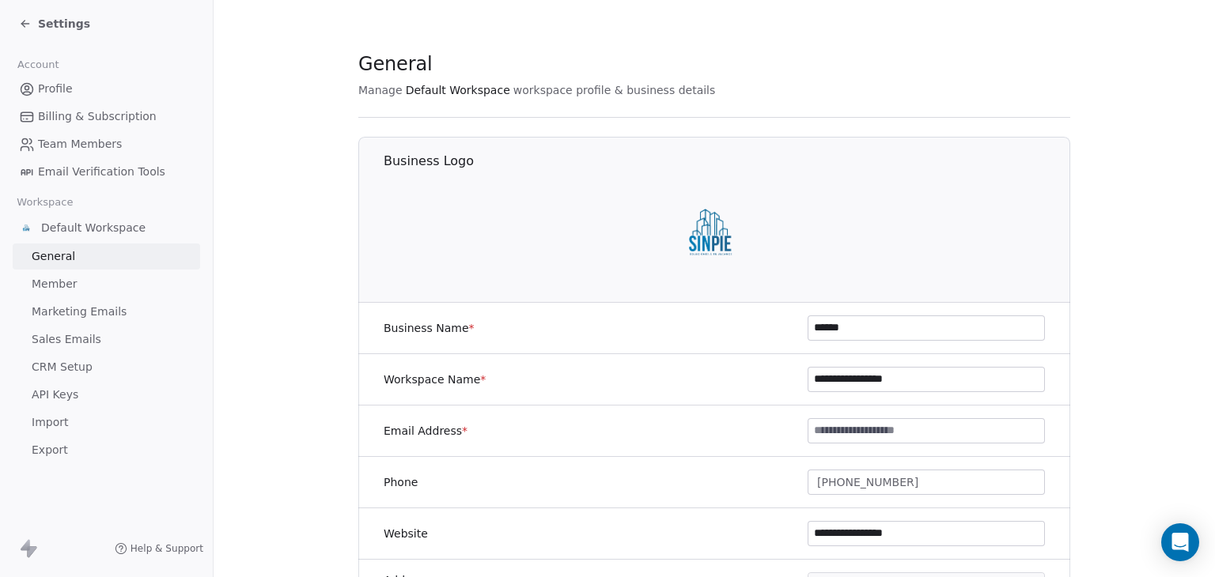
click at [27, 22] on icon at bounding box center [25, 23] width 13 height 13
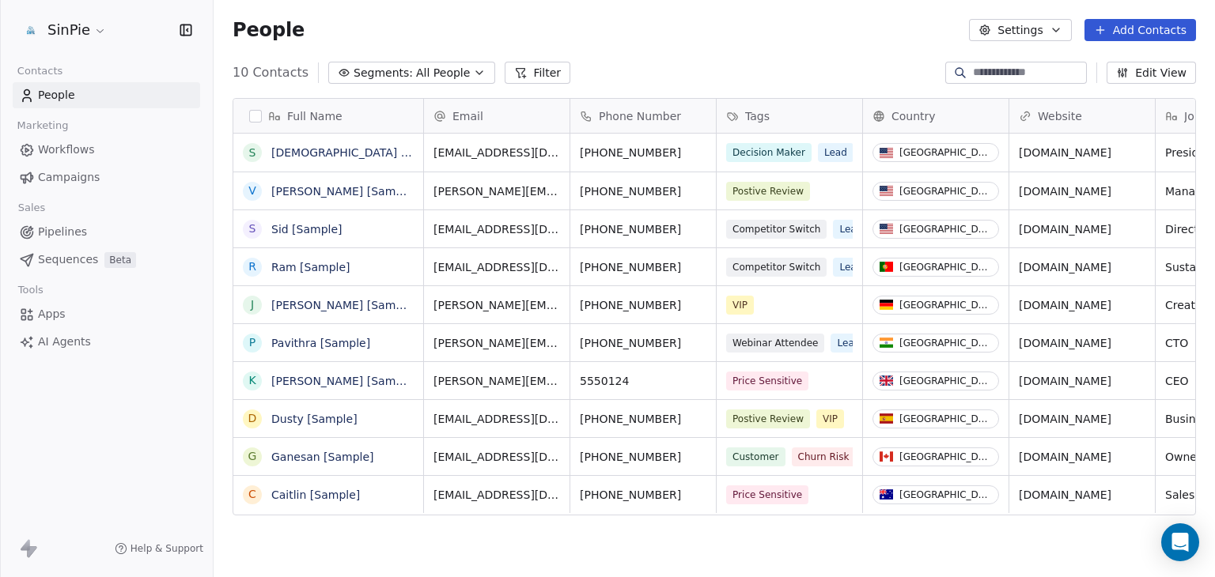
scroll to position [495, 988]
click at [499, 26] on div "People Settings Add Contacts" at bounding box center [713, 30] width 963 height 22
